Goal: Feedback & Contribution: Contribute content

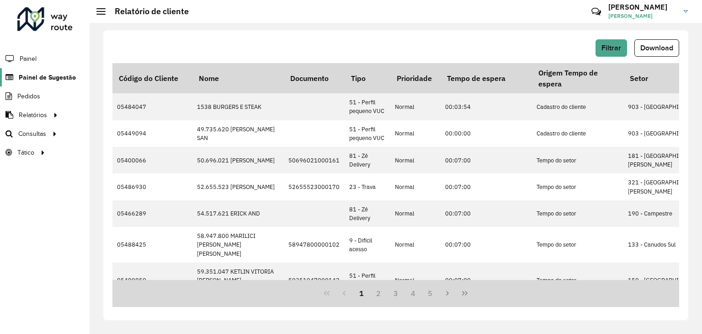
click at [60, 75] on span "Painel de Sugestão" at bounding box center [47, 78] width 57 height 10
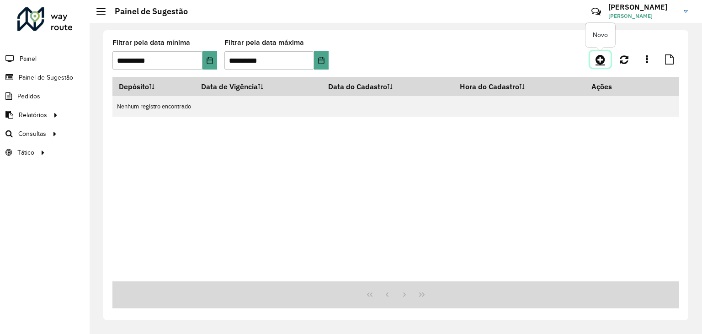
click at [603, 52] on link at bounding box center [600, 59] width 21 height 16
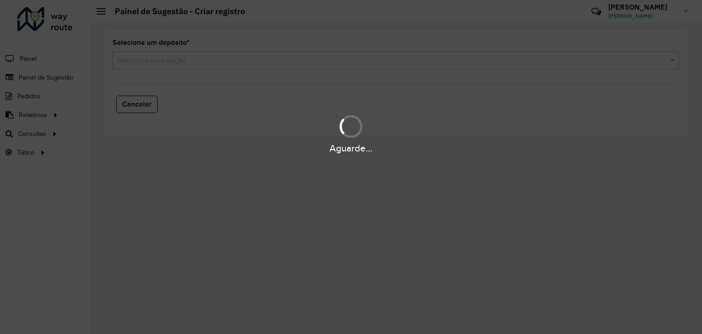
click at [321, 64] on input "text" at bounding box center [386, 60] width 539 height 11
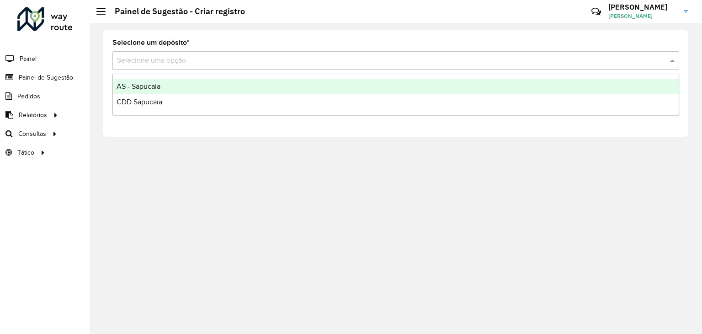
click at [165, 88] on div "AS - Sapucaia" at bounding box center [396, 87] width 566 height 16
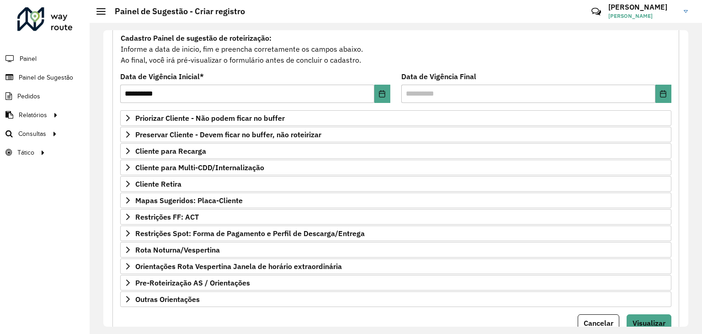
scroll to position [119, 0]
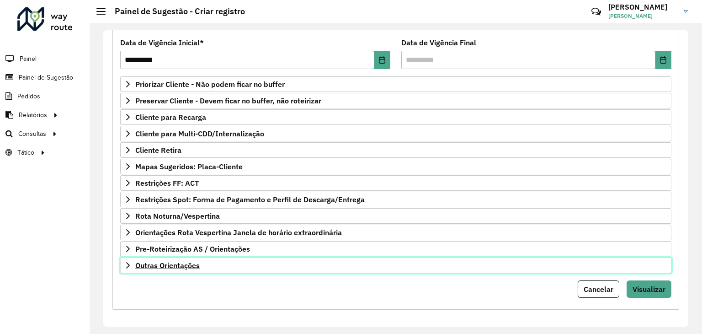
click at [191, 269] on link "Outras Orientações" at bounding box center [395, 265] width 551 height 16
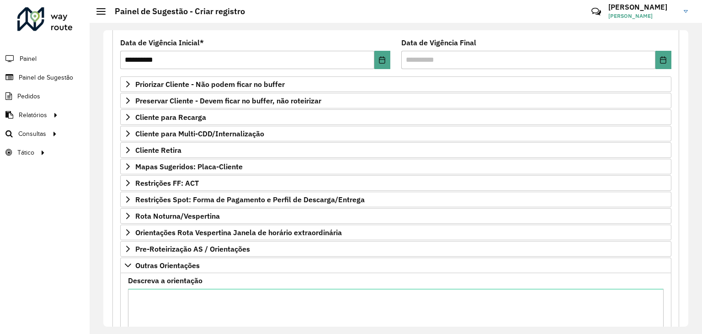
drag, startPoint x: 196, startPoint y: 280, endPoint x: 197, endPoint y: 286, distance: 5.7
click at [196, 280] on label "Descreva a orientação" at bounding box center [165, 280] width 75 height 11
click at [196, 288] on textarea "Descreva a orientação" at bounding box center [396, 326] width 536 height 77
click at [197, 291] on textarea "Descreva a orientação" at bounding box center [396, 326] width 536 height 77
paste textarea "**********"
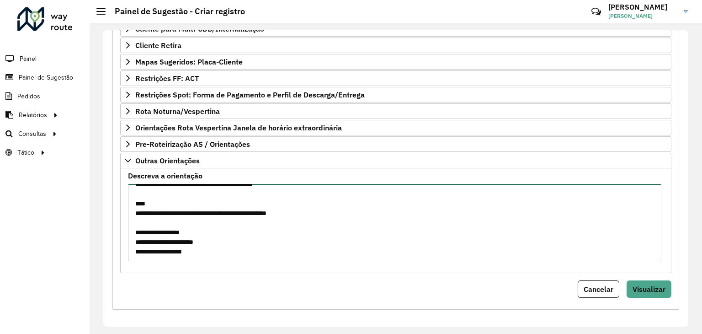
scroll to position [0, 0]
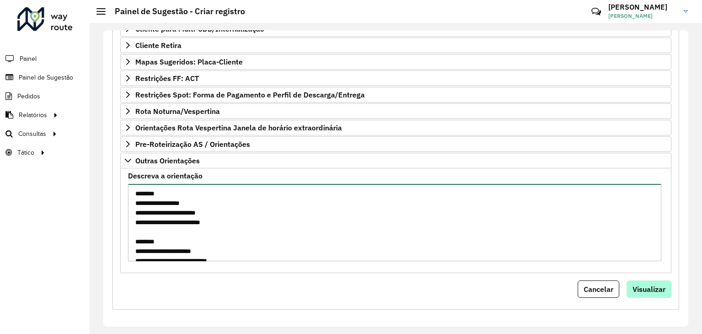
type textarea "**********"
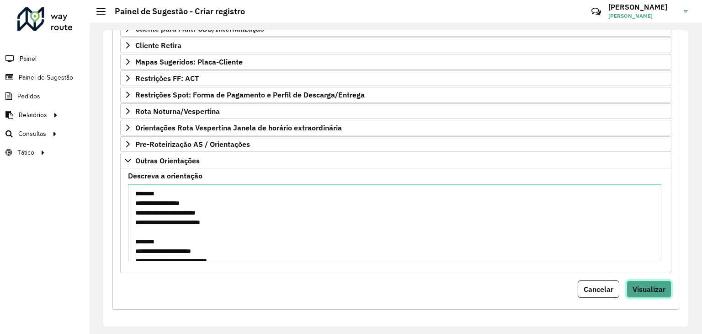
click at [647, 290] on span "Visualizar" at bounding box center [649, 288] width 33 height 9
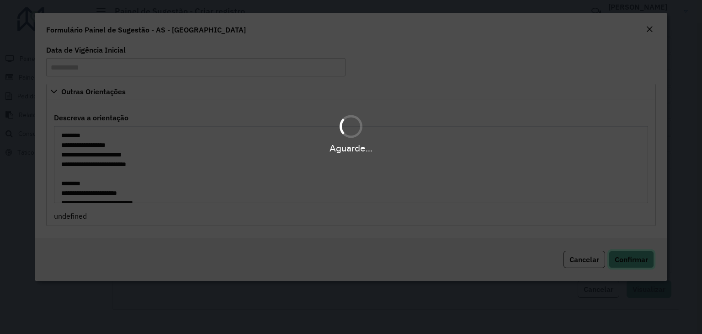
click at [637, 257] on span "Confirmar" at bounding box center [631, 259] width 33 height 9
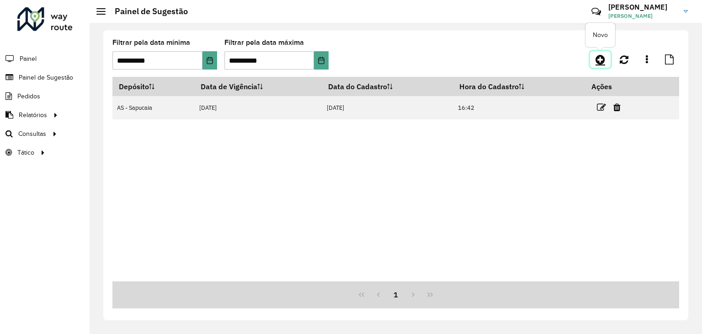
click at [595, 61] on link at bounding box center [600, 59] width 21 height 16
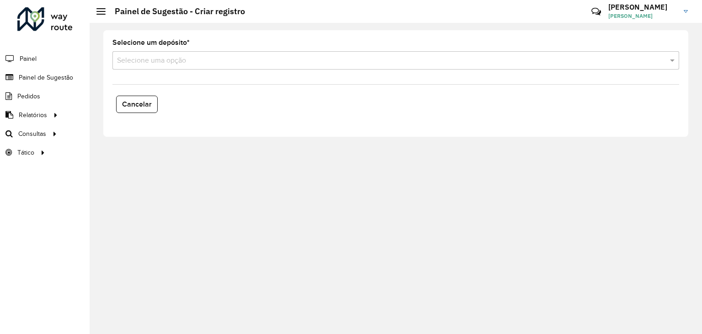
click at [341, 61] on input "text" at bounding box center [386, 60] width 539 height 11
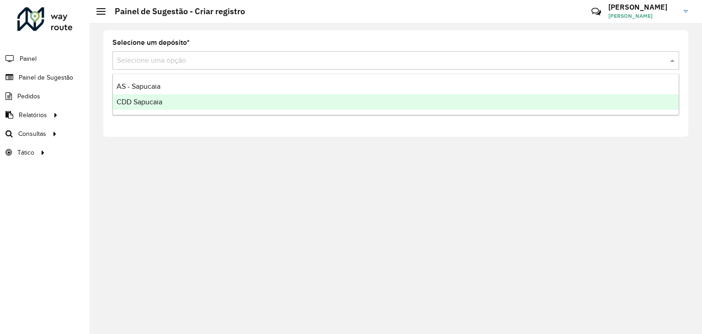
click at [232, 103] on div "CDD Sapucaia" at bounding box center [396, 102] width 566 height 16
